Goal: Communication & Community: Ask a question

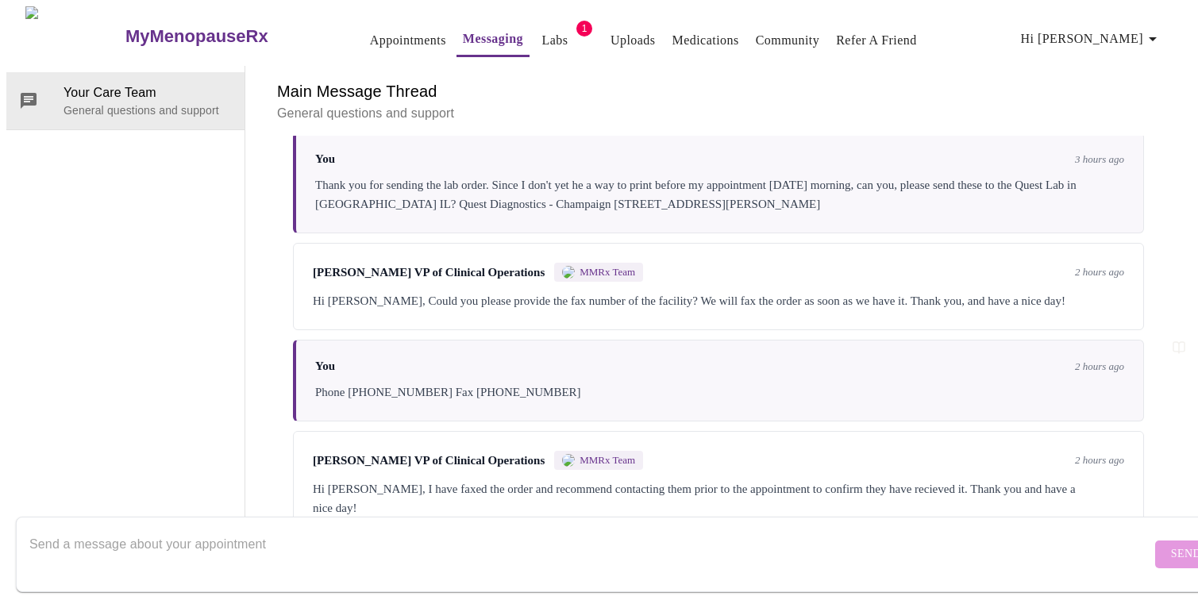
scroll to position [1799, 0]
